Goal: Connect with others: Connect with other users

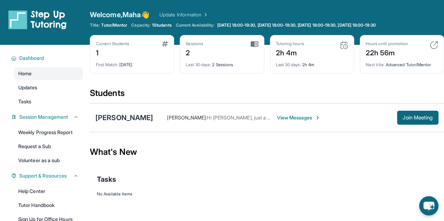
scroll to position [81, 0]
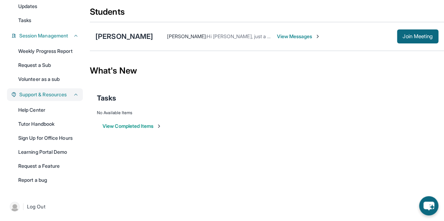
click at [77, 93] on icon at bounding box center [76, 95] width 6 height 6
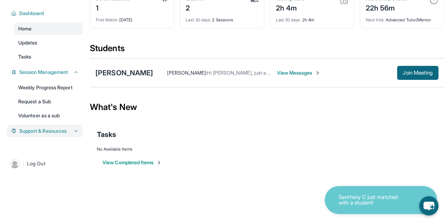
scroll to position [45, 0]
click at [73, 74] on icon at bounding box center [76, 72] width 6 height 6
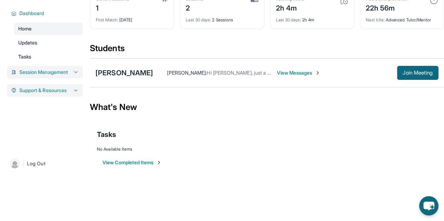
scroll to position [0, 0]
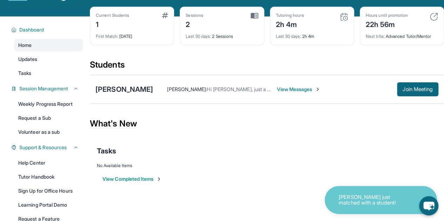
scroll to position [29, 0]
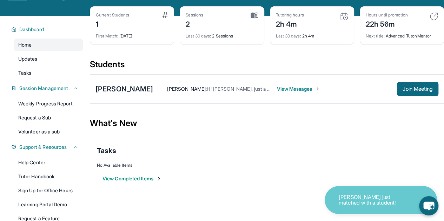
click at [290, 92] on div "Maha Saeed : Hi Erika, just a 30 minute reminder for the meeting :) View Messag…" at bounding box center [295, 89] width 285 height 14
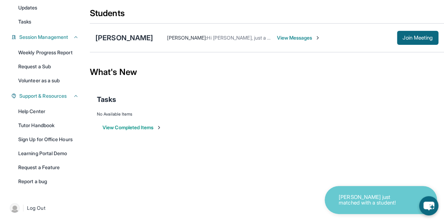
scroll to position [0, 0]
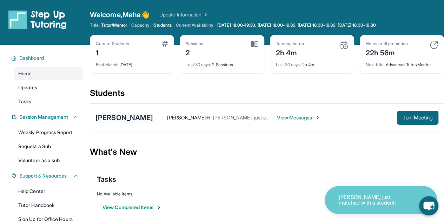
click at [148, 120] on div "[PERSON_NAME]" at bounding box center [124, 118] width 58 height 10
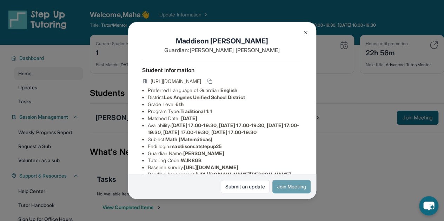
click at [284, 191] on button "Join Meeting" at bounding box center [291, 186] width 38 height 13
